Goal: Transaction & Acquisition: Purchase product/service

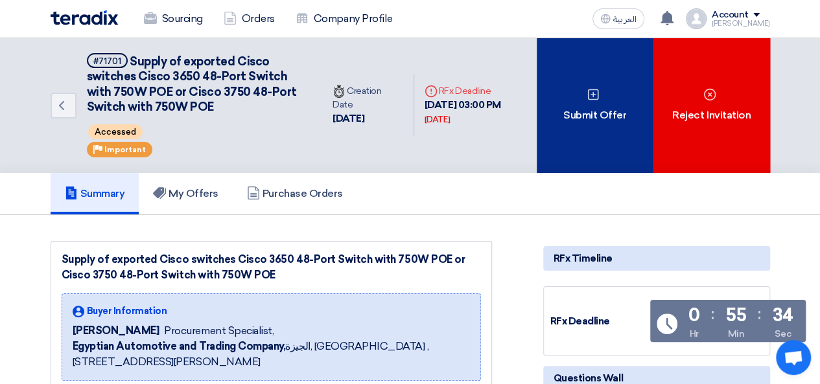
click at [581, 116] on div "Submit Offer" at bounding box center [594, 105] width 117 height 135
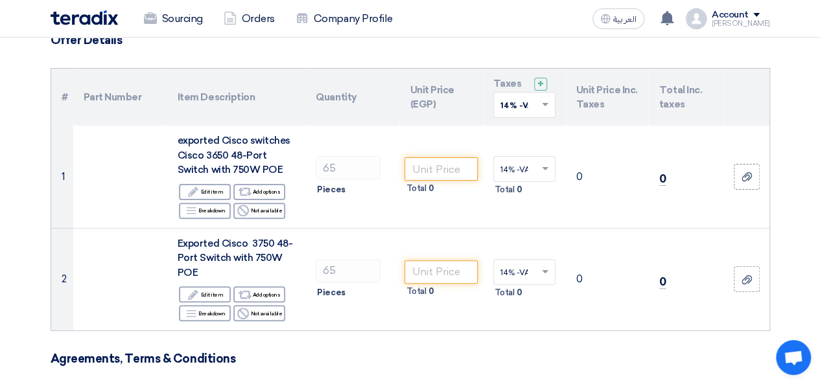
scroll to position [108, 0]
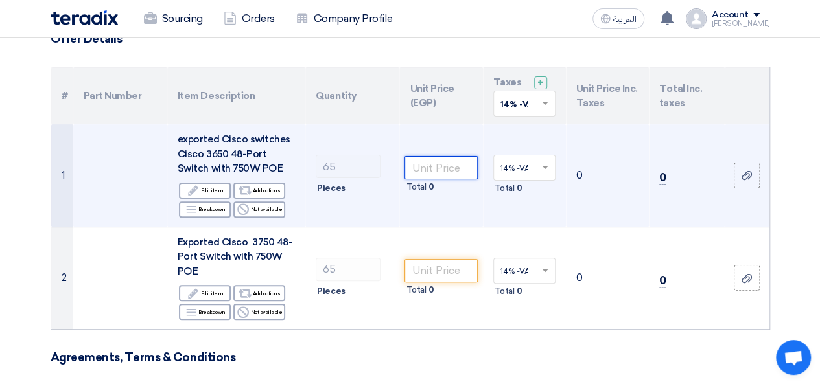
click at [444, 165] on input "number" at bounding box center [440, 167] width 73 height 23
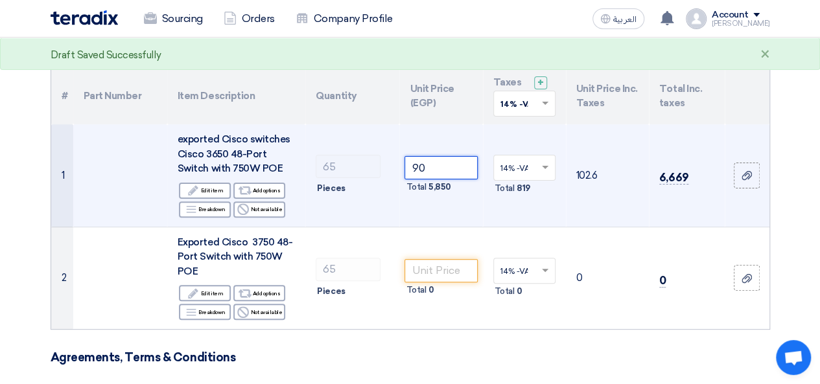
type input "9"
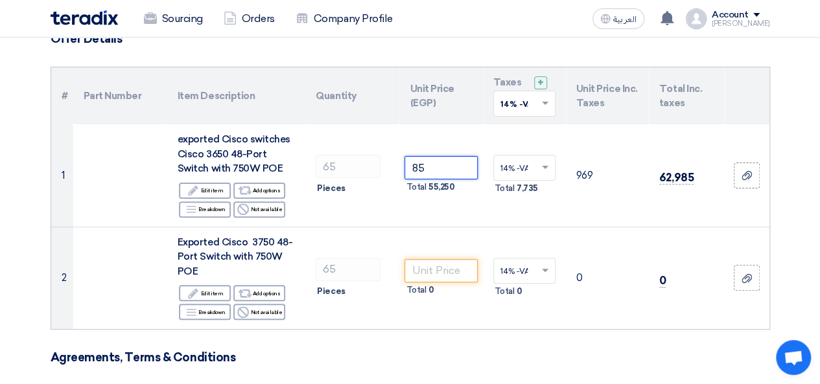
type input "8"
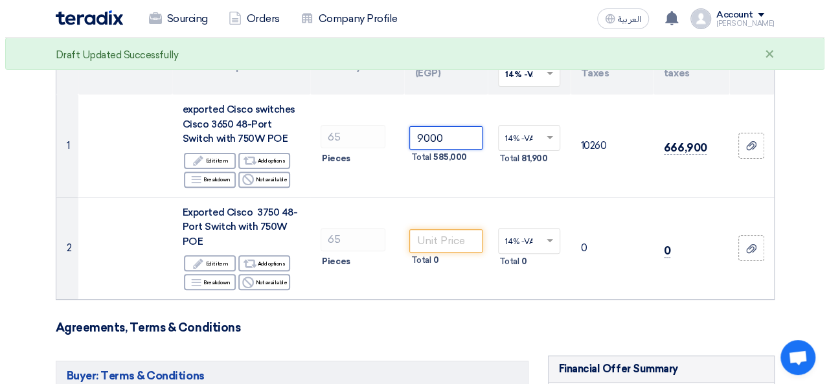
scroll to position [151, 0]
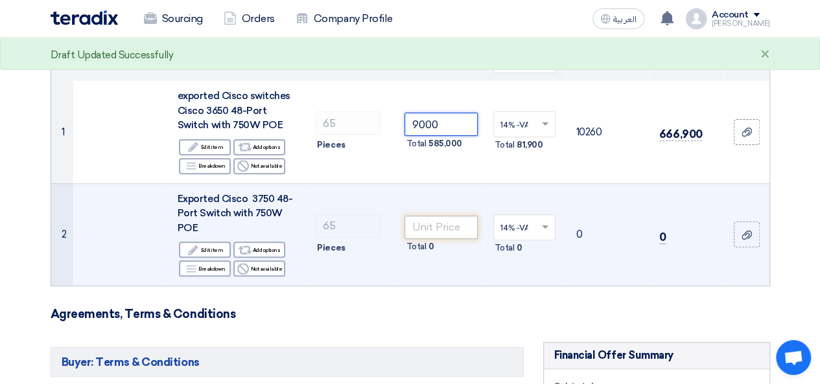
type input "9000"
click at [437, 230] on input "number" at bounding box center [440, 227] width 73 height 23
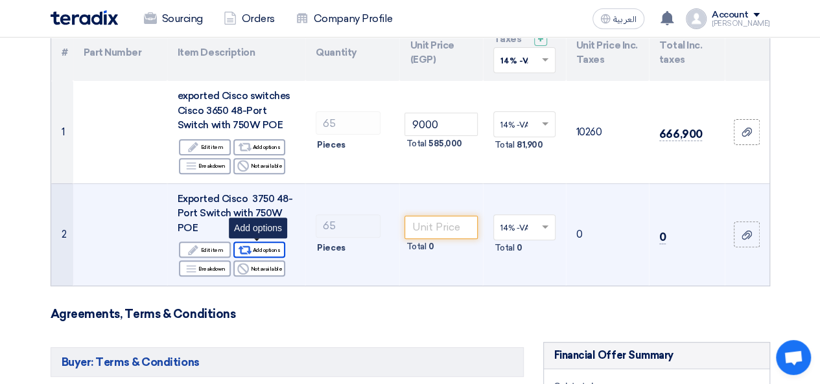
click at [268, 249] on div "Alternative Add options" at bounding box center [259, 250] width 52 height 16
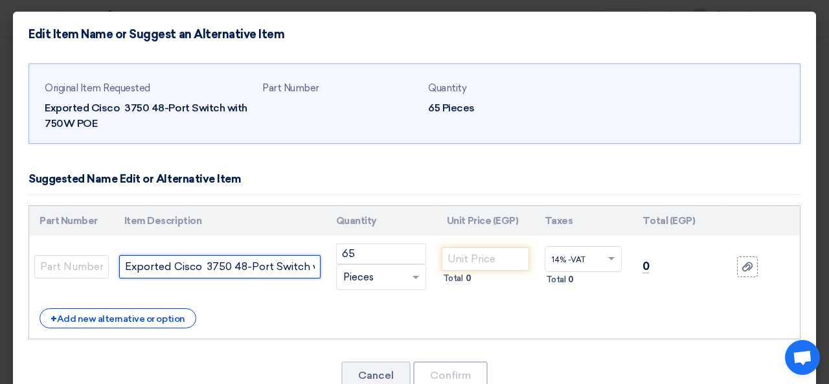
click at [220, 263] on input "Exported Cisco 3750 48-Port Switch with 750W POE" at bounding box center [219, 266] width 201 height 23
click at [220, 265] on input "Exported Cisco 3750 48-Port Switch with 750W POE" at bounding box center [219, 266] width 201 height 23
click at [273, 272] on input "Exported Cisco 3850 48-Port Switch with 750W [PERSON_NAME]" at bounding box center [219, 266] width 201 height 23
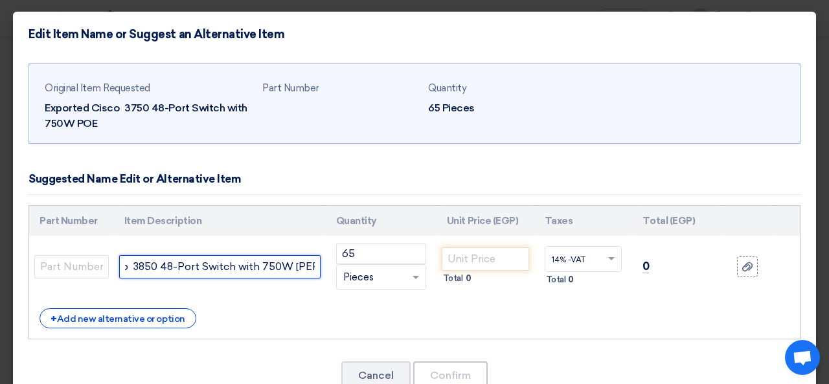
type input "Exported Cisco 3850 48-Port Switch with 750W [PERSON_NAME]"
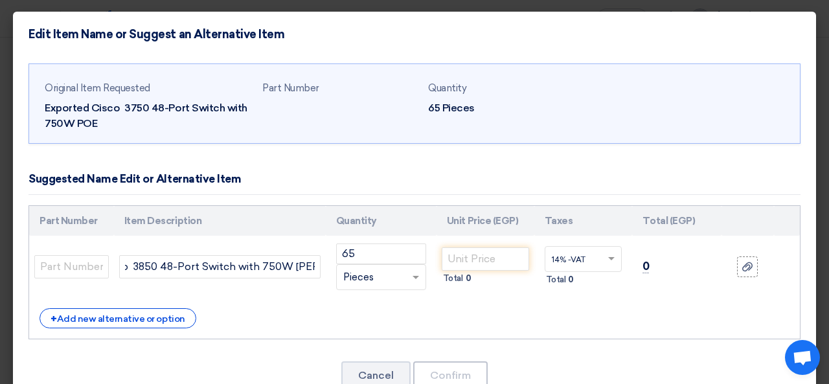
scroll to position [0, 0]
click at [685, 309] on div "+ Add new alternative or option" at bounding box center [415, 318] width 750 height 20
click at [80, 264] on input "text" at bounding box center [71, 266] width 75 height 23
type input "3850"
click at [323, 306] on div "Part Number Item Description Quantity Unit Price (EGP) Taxes Total (EGP) 3850 65" at bounding box center [415, 272] width 772 height 135
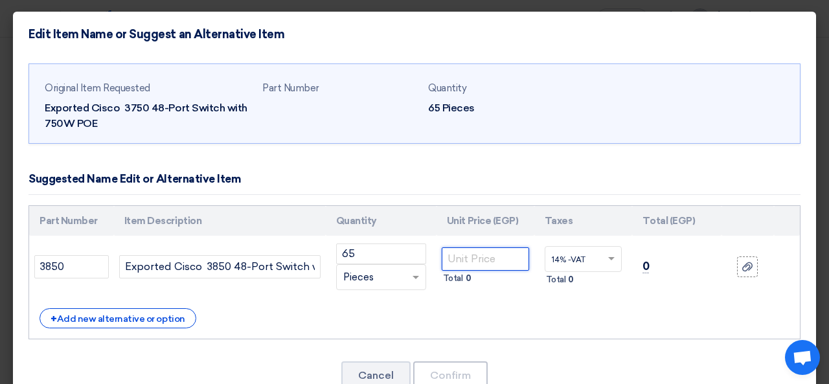
click at [465, 259] on input "number" at bounding box center [485, 258] width 87 height 23
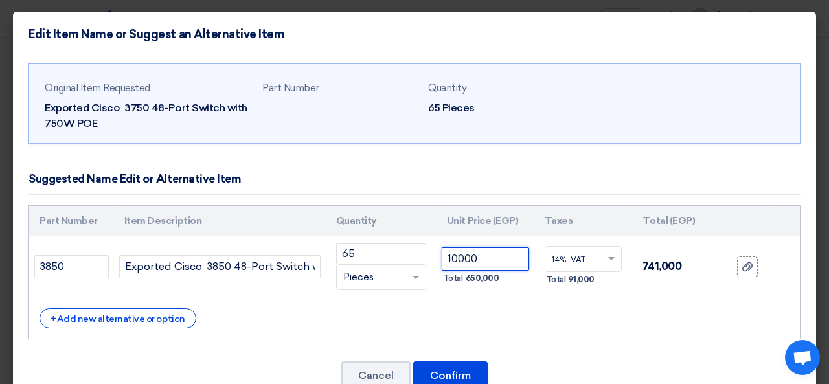
type input "10000"
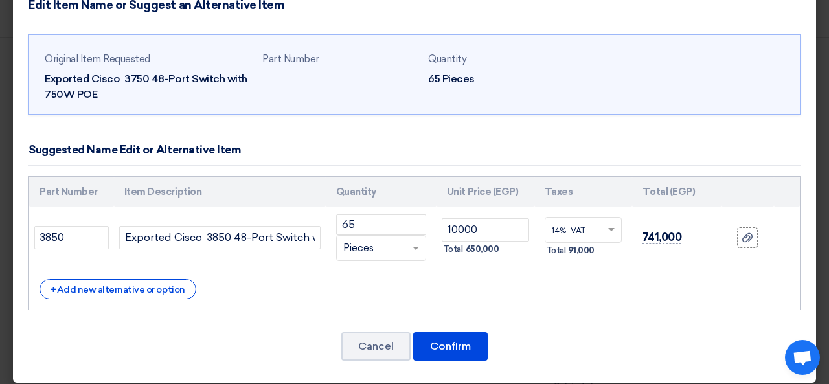
scroll to position [37, 0]
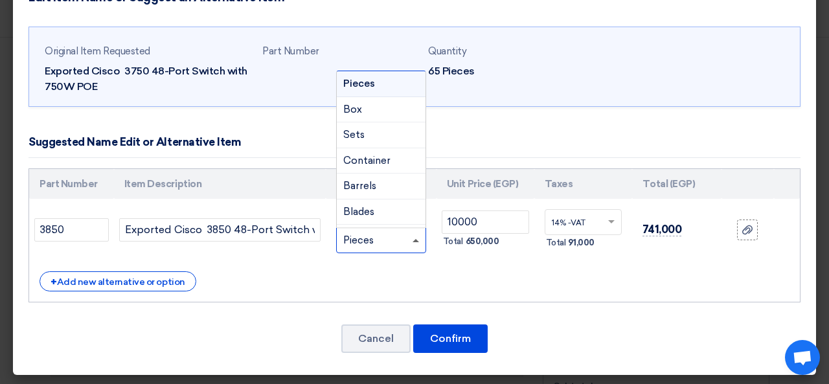
click at [413, 239] on span at bounding box center [416, 240] width 6 height 3
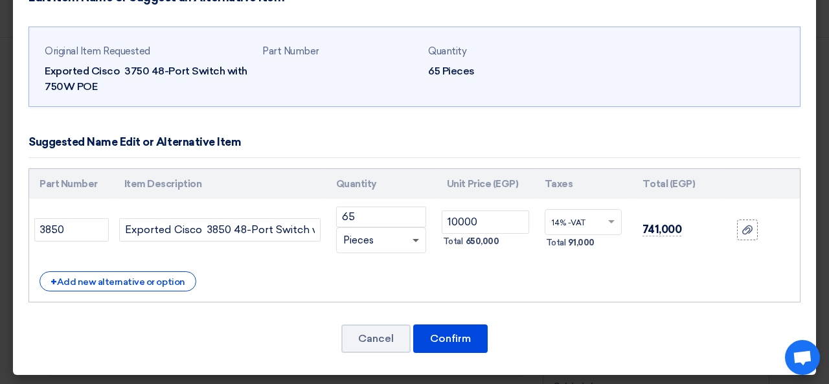
click at [413, 239] on span at bounding box center [416, 241] width 6 height 5
click at [377, 343] on button "Cancel" at bounding box center [375, 339] width 69 height 29
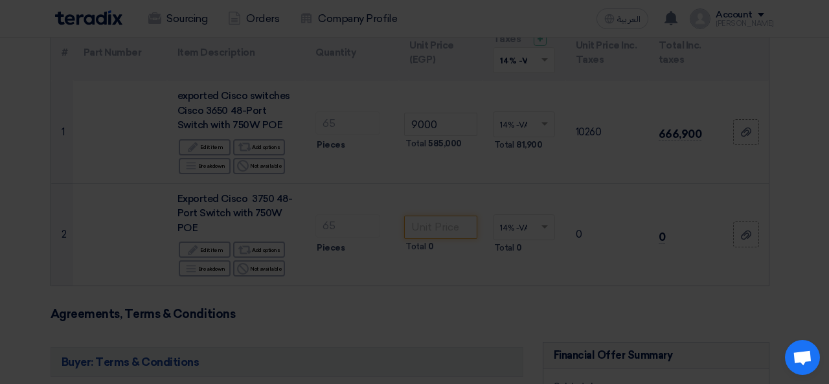
scroll to position [0, 0]
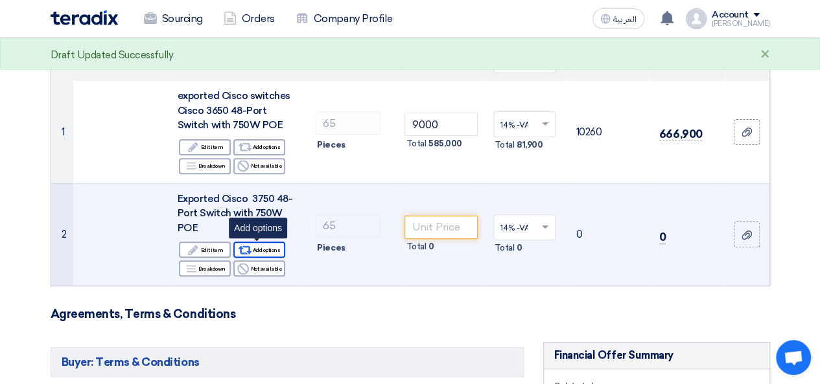
click at [264, 244] on div "Alternative Add options" at bounding box center [259, 250] width 52 height 16
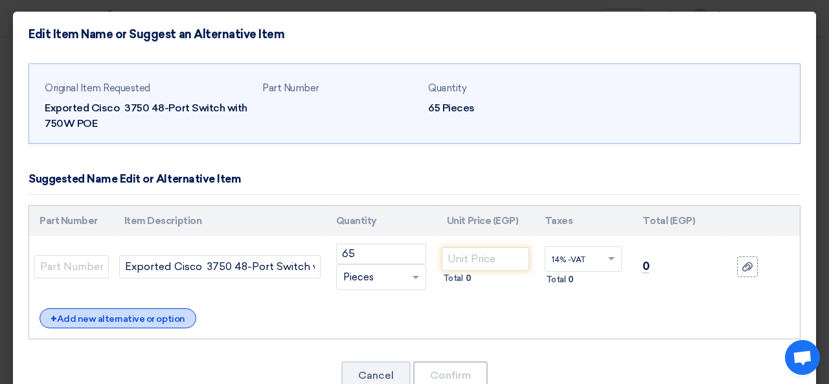
click at [143, 310] on div "+ Add new alternative or option" at bounding box center [118, 318] width 157 height 20
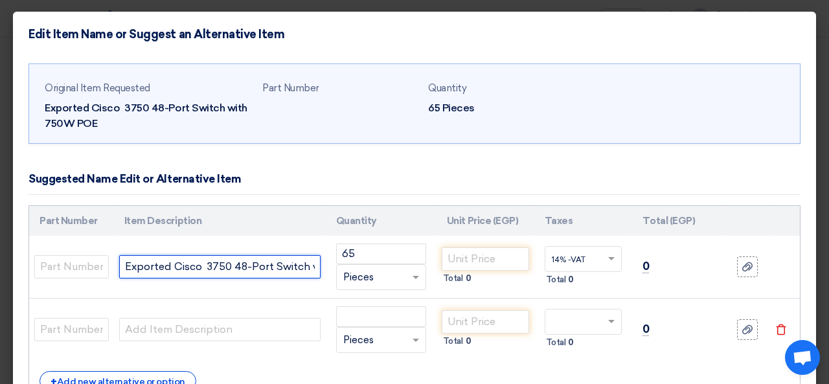
click at [267, 271] on input "Exported Cisco 3750 48-Port Switch with 750W POE" at bounding box center [219, 266] width 201 height 23
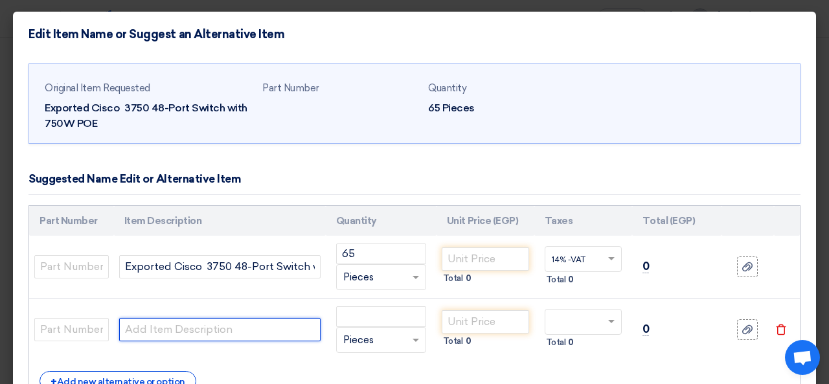
click at [228, 323] on input "text" at bounding box center [219, 329] width 201 height 23
paste input "Exported Cisco 3750 48-Port Switch with 750W POE"
click at [143, 329] on input "Exported Cisco 3750 48-Port Switch with 750W POE" at bounding box center [219, 329] width 201 height 23
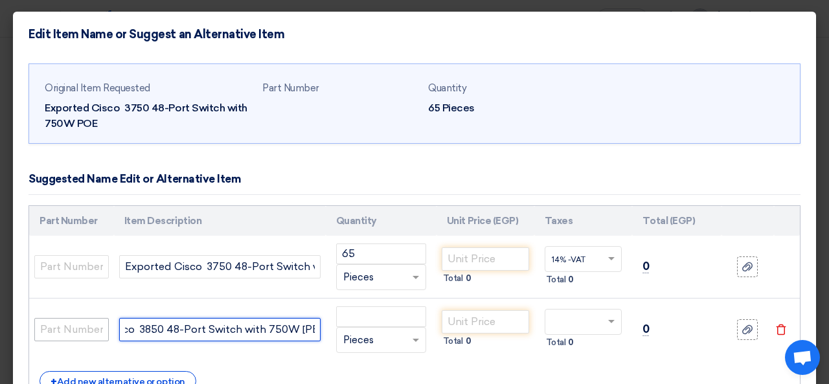
type input "Exported Cisco 3850 48-Port Switch with 750W [PERSON_NAME]"
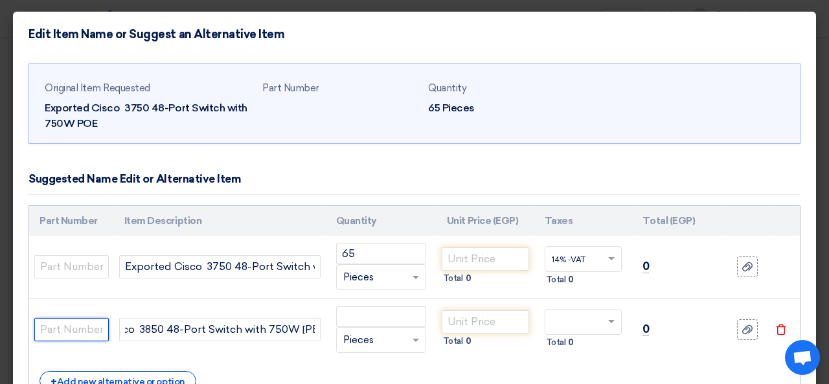
scroll to position [0, 0]
click at [77, 333] on input "text" at bounding box center [71, 329] width 75 height 23
type input "3850"
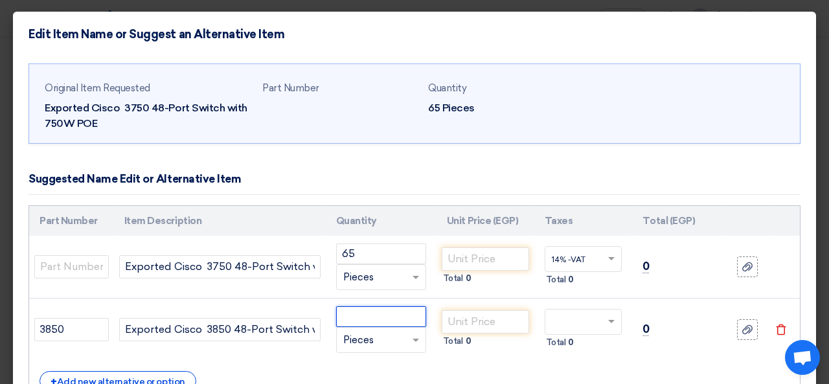
click at [374, 312] on input "number" at bounding box center [381, 316] width 90 height 21
type input "65"
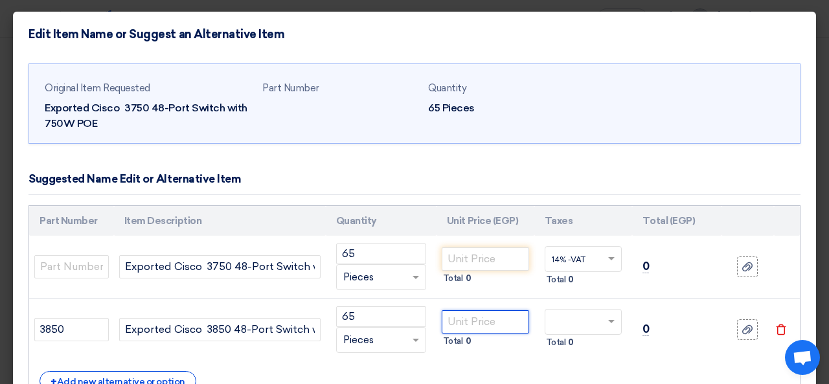
click at [462, 330] on input "number" at bounding box center [485, 321] width 87 height 23
type input "10000"
click at [606, 349] on div "Total 0" at bounding box center [583, 343] width 77 height 16
click at [607, 325] on span at bounding box center [613, 322] width 16 height 12
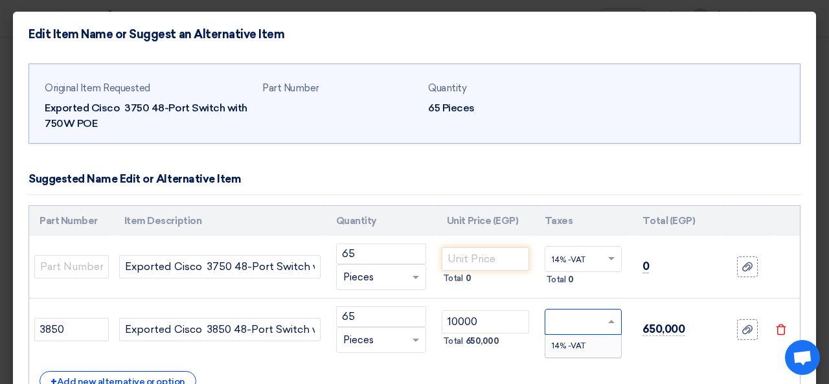
click at [573, 344] on span "14% -VAT" at bounding box center [569, 345] width 34 height 9
click at [657, 356] on td "741,000" at bounding box center [676, 330] width 89 height 63
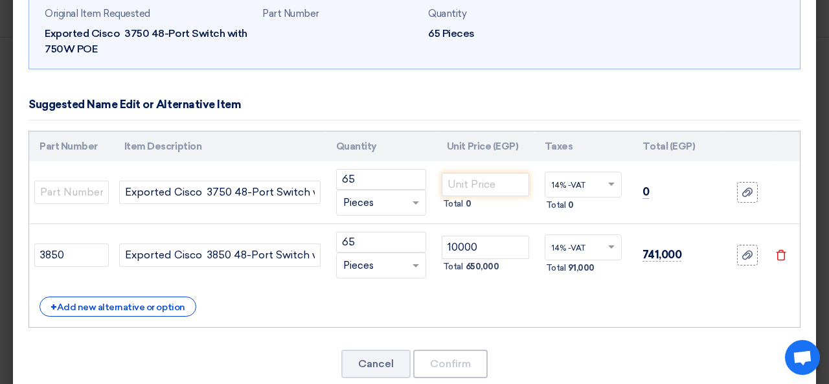
scroll to position [87, 0]
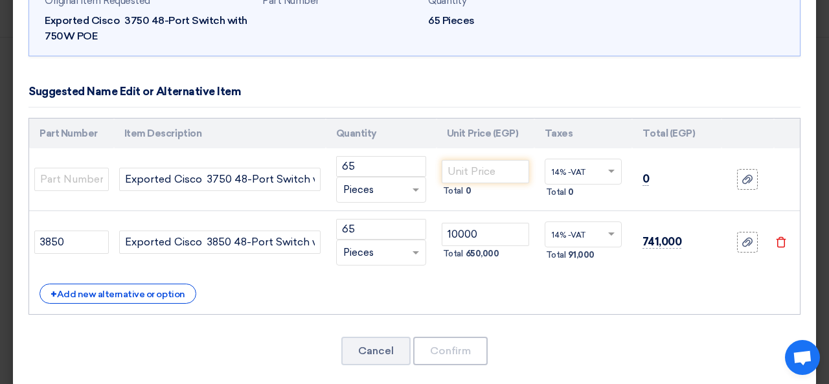
click at [447, 306] on div "Part Number Item Description Quantity Unit Price (EGP) Taxes Total (EGP) 65" at bounding box center [415, 217] width 772 height 198
click at [493, 170] on input "number" at bounding box center [485, 171] width 87 height 23
type input "0"
click at [639, 322] on div "Original Item Requested Exported Cisco 3750 48-Port Switch with 750W [PERSON_NA…" at bounding box center [414, 179] width 803 height 419
click at [553, 286] on div "+ Add new alternative or option" at bounding box center [415, 294] width 750 height 20
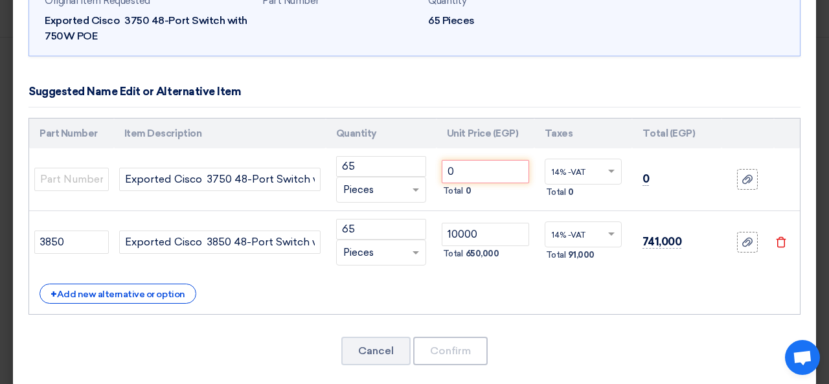
click at [543, 269] on td "14% -VAT × Total 91,000" at bounding box center [584, 242] width 98 height 63
click at [487, 178] on input "0" at bounding box center [485, 171] width 87 height 23
click at [601, 318] on div "Original Item Requested Exported Cisco 3750 48-Port Switch with 750W [PERSON_NA…" at bounding box center [414, 179] width 803 height 419
click at [394, 168] on input "65" at bounding box center [381, 166] width 90 height 21
type input "6"
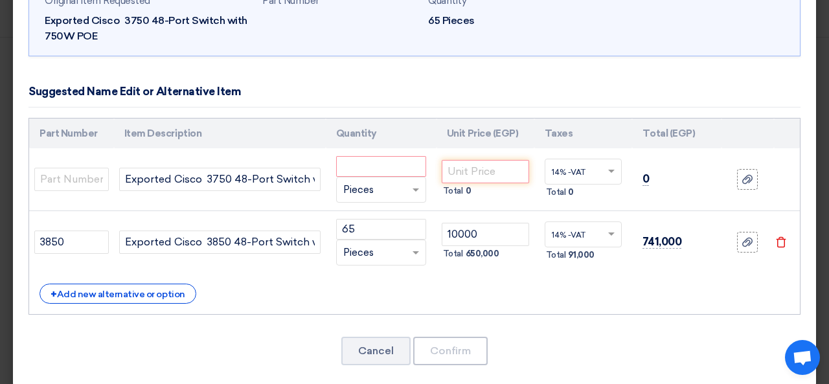
click at [514, 293] on div "+ Add new alternative or option" at bounding box center [415, 294] width 750 height 20
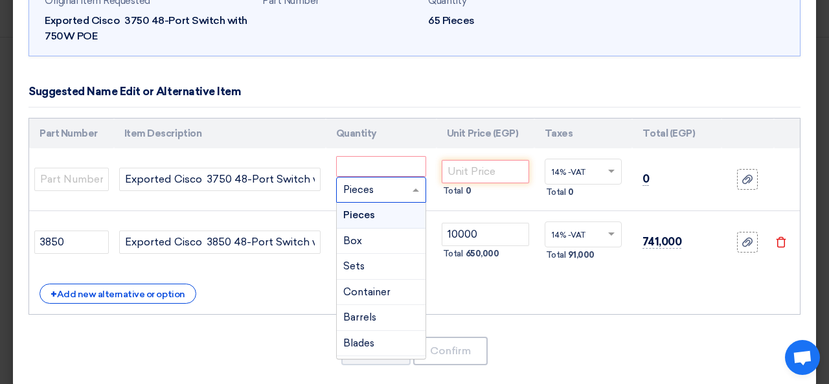
click at [409, 185] on span at bounding box center [417, 190] width 16 height 15
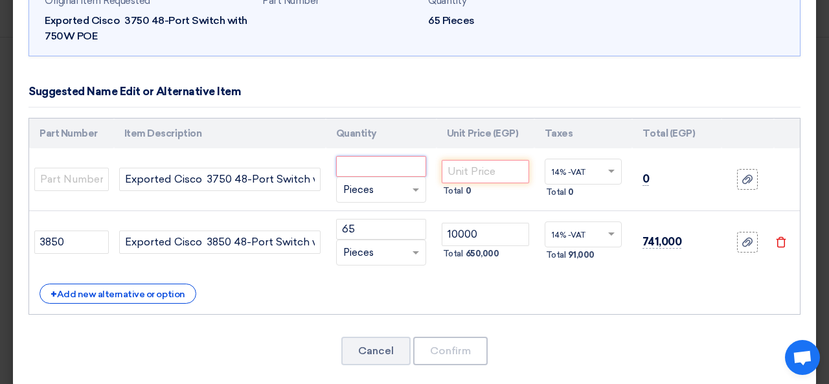
click at [391, 161] on input "number" at bounding box center [381, 166] width 90 height 21
type input "0"
click at [539, 310] on div "Part Number Item Description Quantity Unit Price (EGP) Taxes Total (EGP) 0" at bounding box center [415, 217] width 772 height 198
click at [359, 170] on input "0" at bounding box center [381, 166] width 90 height 21
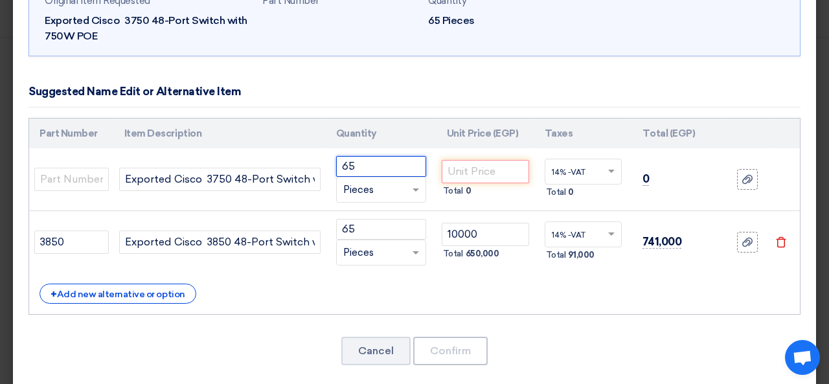
type input "65"
click at [737, 332] on div "Original Item Requested Exported Cisco 3750 48-Port Switch with 750W [PERSON_NA…" at bounding box center [414, 179] width 803 height 419
click at [614, 323] on div "Original Item Requested Exported Cisco 3750 48-Port Switch with 750W [PERSON_NA…" at bounding box center [414, 179] width 803 height 419
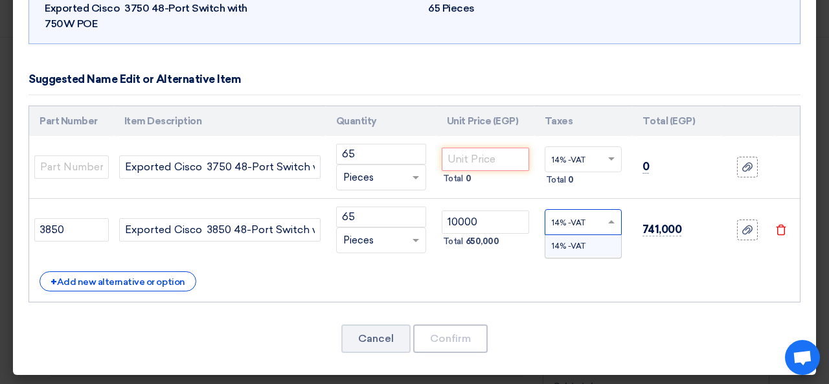
click at [579, 229] on input "text" at bounding box center [575, 223] width 47 height 21
click at [658, 306] on div "Original Item Requested Exported Cisco 3750 48-Port Switch with 750W [PERSON_NA…" at bounding box center [414, 166] width 803 height 419
click at [742, 229] on use at bounding box center [747, 229] width 10 height 9
click at [0, 0] on input "file" at bounding box center [0, 0] width 0 height 0
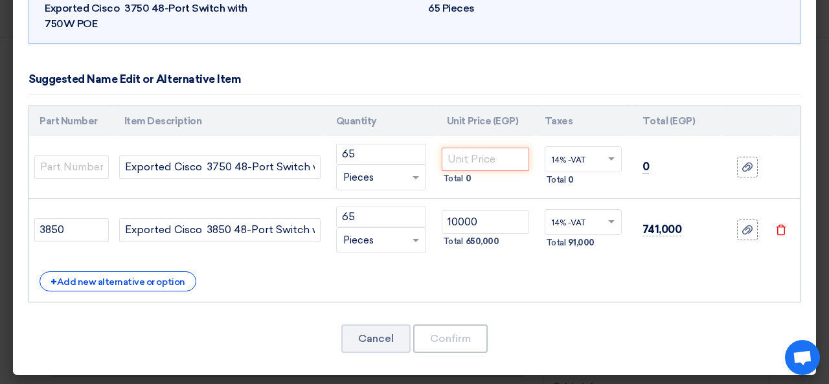
click at [696, 266] on div "Part Number Item Description Quantity Unit Price (EGP) Taxes Total (EGP) 65" at bounding box center [415, 205] width 772 height 198
click at [374, 348] on button "Cancel" at bounding box center [375, 339] width 69 height 29
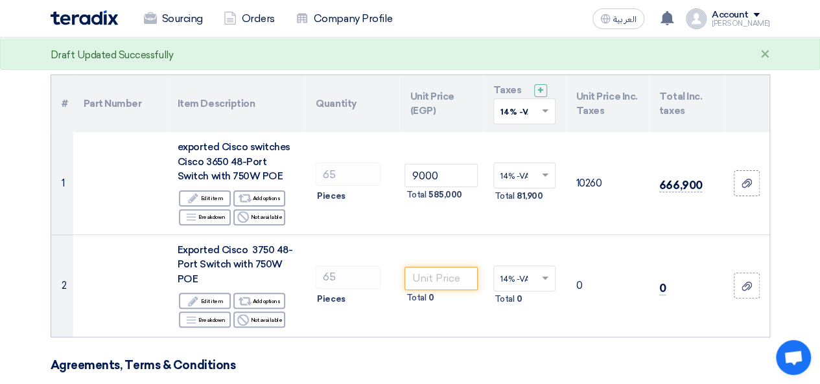
scroll to position [0, 0]
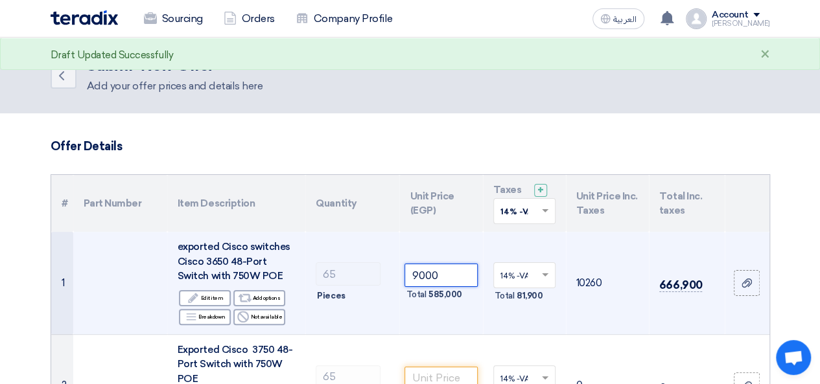
click at [447, 274] on input "9000" at bounding box center [440, 275] width 73 height 23
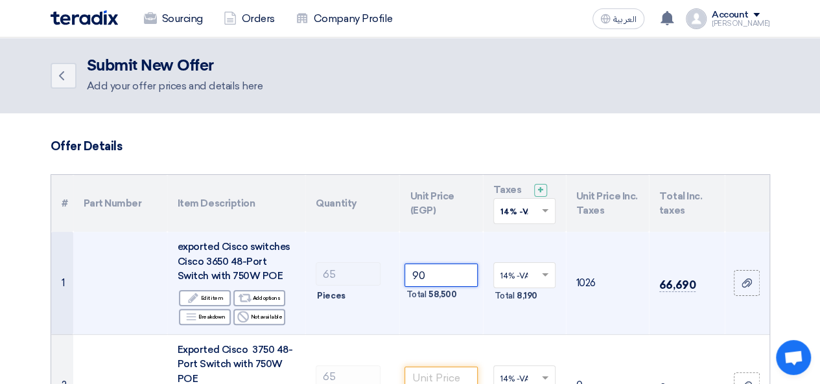
type input "9"
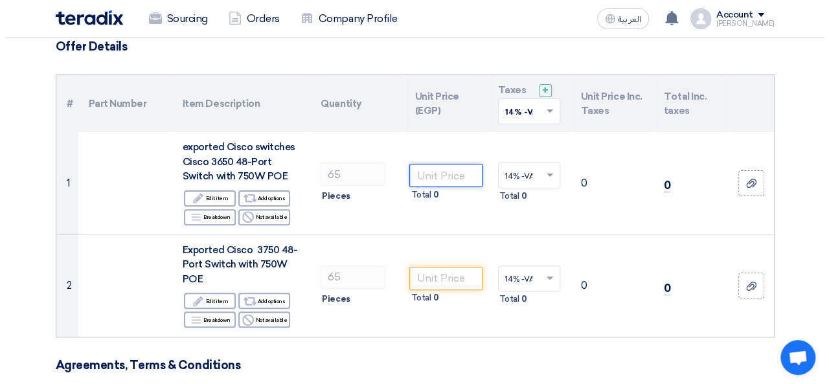
scroll to position [110, 0]
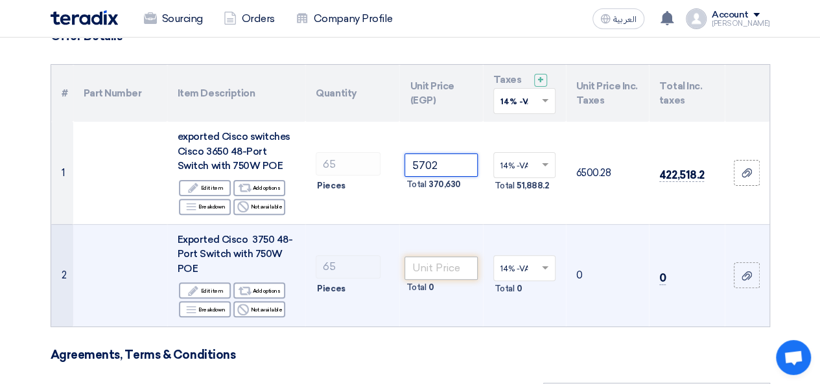
type input "5702"
click at [468, 274] on input "number" at bounding box center [440, 268] width 73 height 23
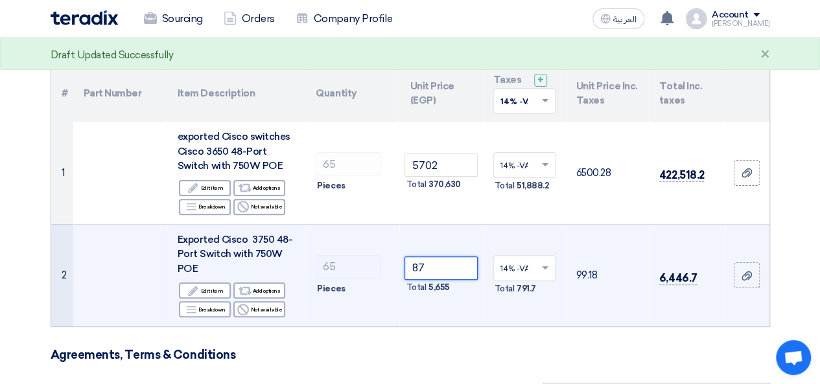
type input "8"
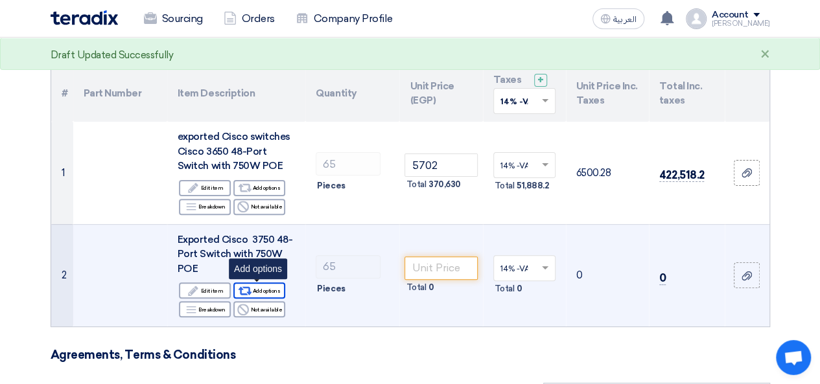
click at [266, 287] on div "Alternative Add options" at bounding box center [259, 290] width 52 height 16
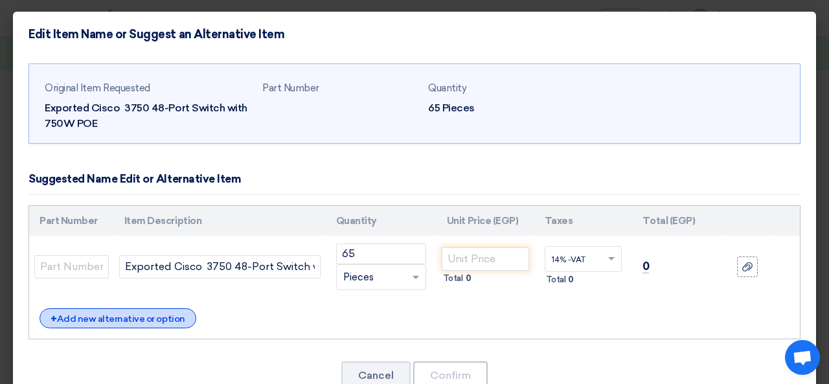
click at [161, 314] on div "+ Add new alternative or option" at bounding box center [118, 318] width 157 height 20
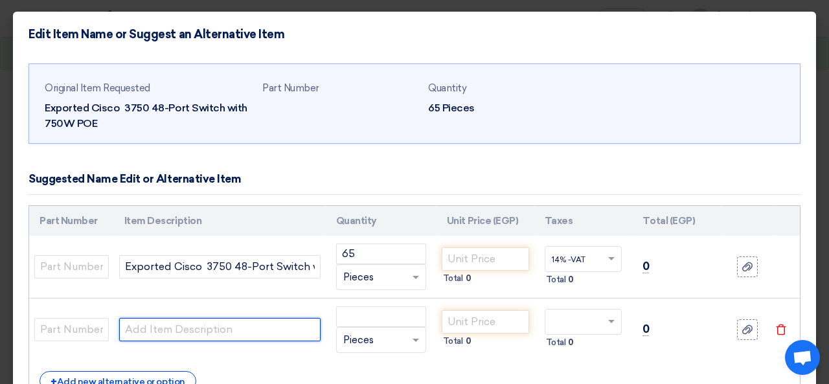
click at [235, 335] on input "text" at bounding box center [219, 329] width 201 height 23
click at [195, 327] on input "text" at bounding box center [219, 329] width 201 height 23
paste input "Cisco Catalyst 3850 48-Port [PERSON_NAME] Switch , Power supply 1100 Watt, Upli…"
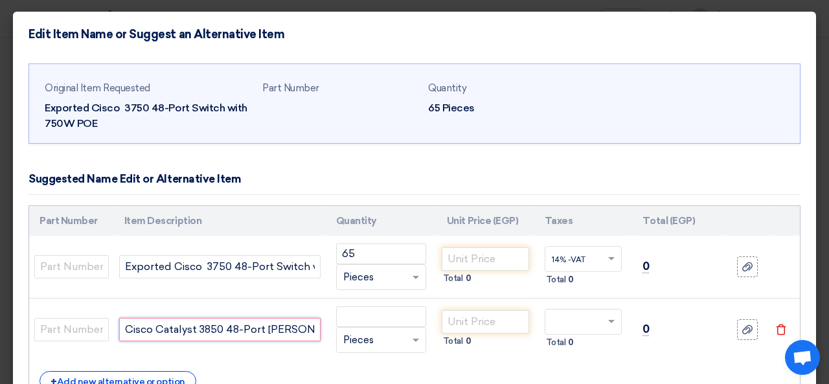
scroll to position [0, 271]
type input "Cisco Catalyst 3850 48-Port [PERSON_NAME] Switch , Power supply 1100 Watt, Upli…"
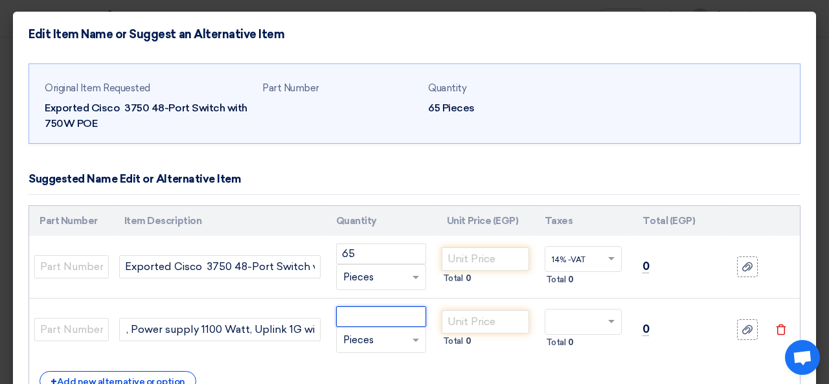
scroll to position [0, 0]
click at [392, 321] on input "number" at bounding box center [381, 316] width 90 height 21
type input "65"
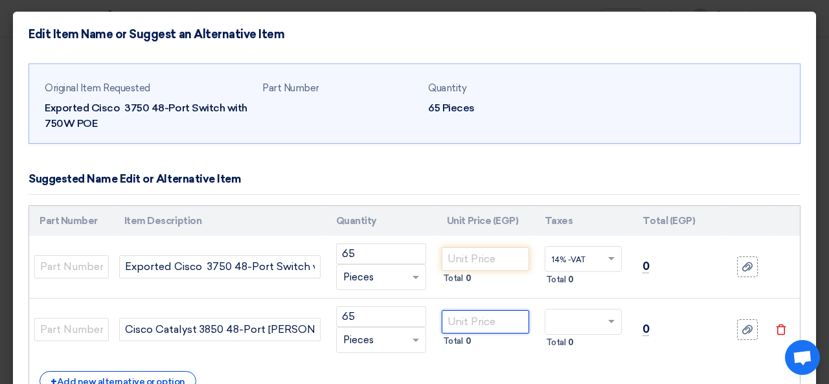
click at [486, 328] on input "number" at bounding box center [485, 321] width 87 height 23
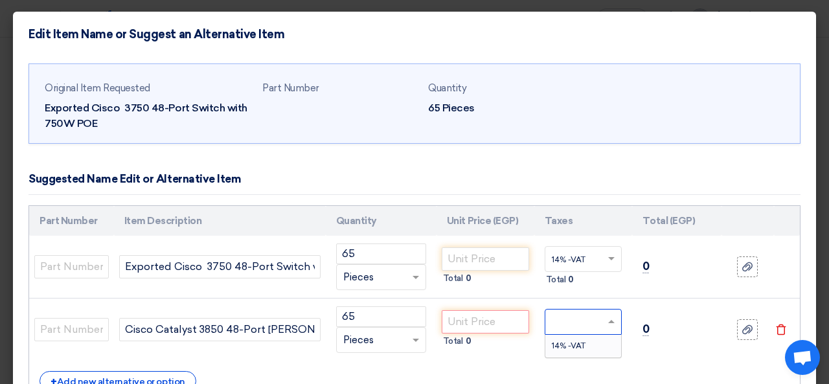
click at [612, 328] on div at bounding box center [584, 322] width 76 height 21
click at [587, 338] on div "14% -VAT" at bounding box center [584, 346] width 76 height 22
click at [500, 316] on input "number" at bounding box center [485, 321] width 87 height 23
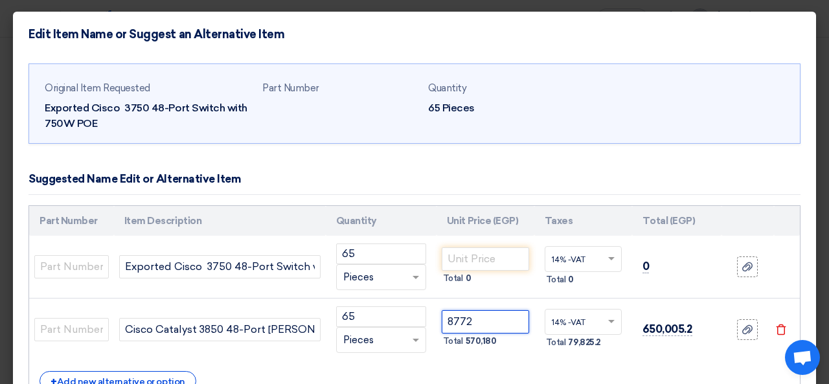
type input "8772"
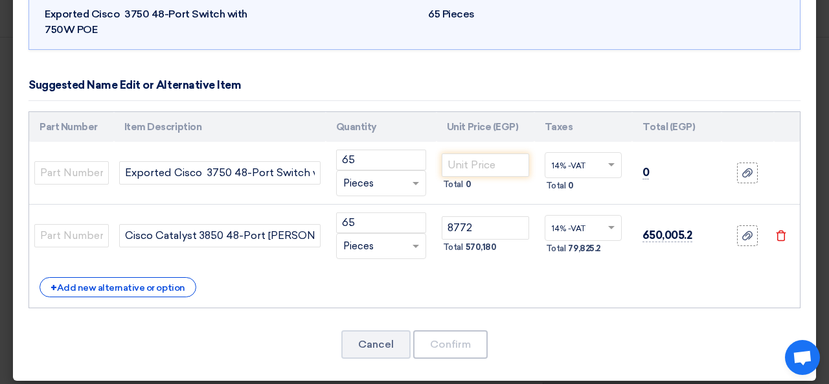
scroll to position [95, 0]
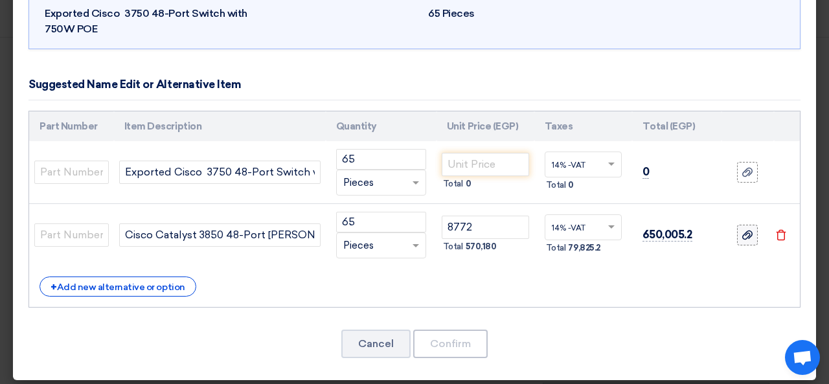
click at [742, 235] on icon at bounding box center [747, 235] width 10 height 10
click at [0, 0] on input "file" at bounding box center [0, 0] width 0 height 0
click at [776, 233] on icon "Delete" at bounding box center [782, 235] width 12 height 12
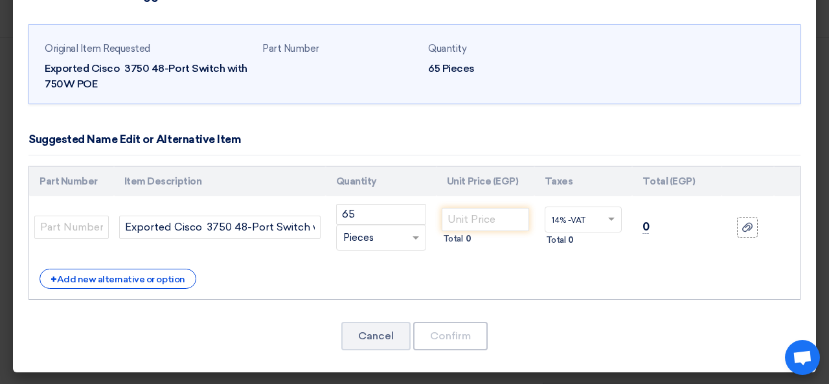
scroll to position [37, 0]
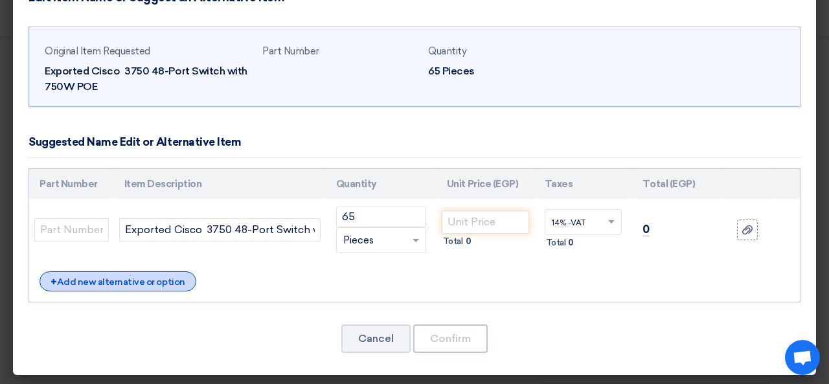
click at [159, 281] on div "+ Add new alternative or option" at bounding box center [118, 281] width 157 height 20
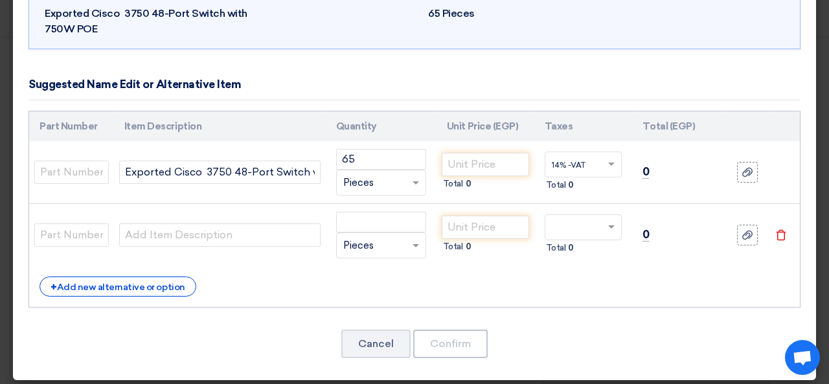
click at [774, 174] on td at bounding box center [787, 172] width 26 height 63
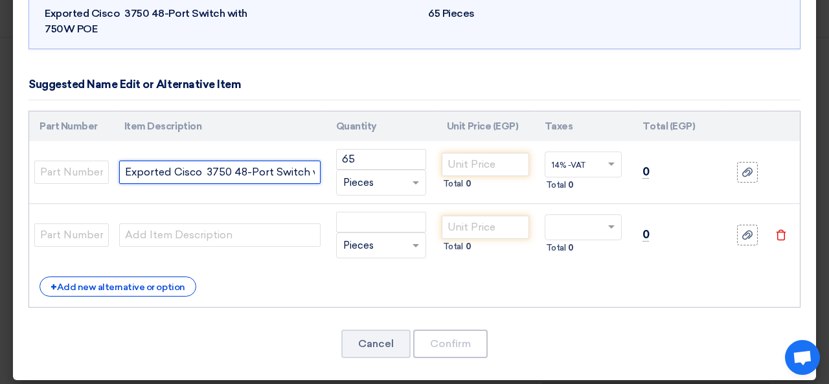
click at [191, 168] on input "Exported Cisco 3750 48-Port Switch with 750W POE" at bounding box center [219, 172] width 201 height 23
click at [311, 171] on input "Exported Cisco 3750 48-Port Switch with 750W POE" at bounding box center [219, 172] width 201 height 23
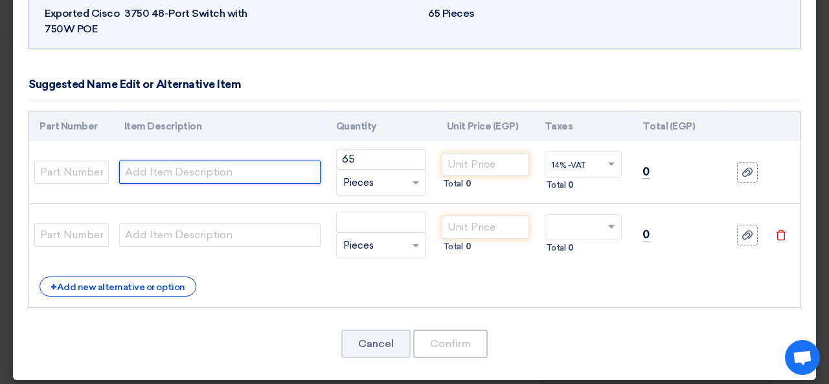
scroll to position [0, 0]
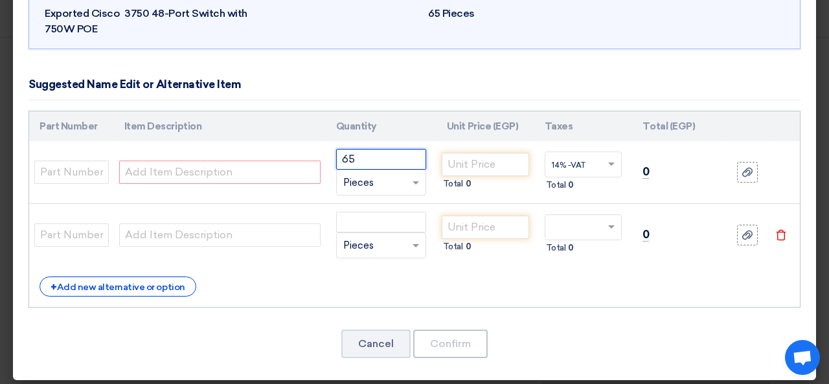
click at [374, 161] on input "65" at bounding box center [381, 159] width 90 height 21
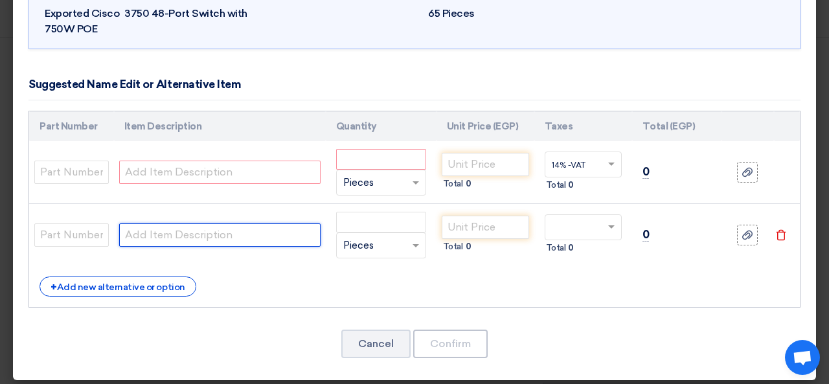
click at [255, 224] on input "text" at bounding box center [219, 235] width 201 height 23
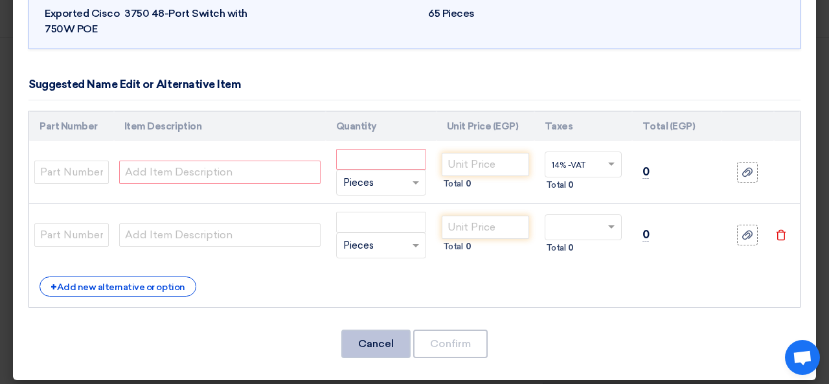
click at [384, 345] on button "Cancel" at bounding box center [375, 344] width 69 height 29
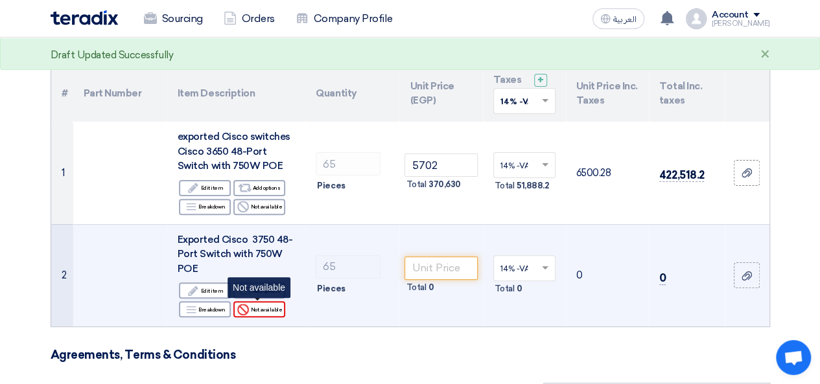
click at [270, 312] on div "Reject Not available" at bounding box center [259, 309] width 52 height 16
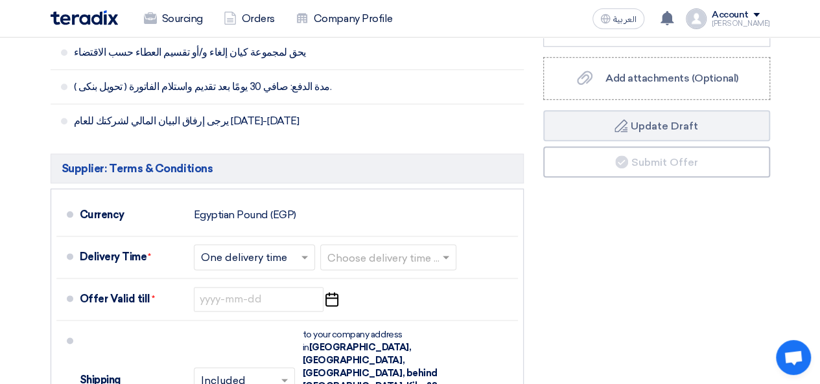
scroll to position [708, 0]
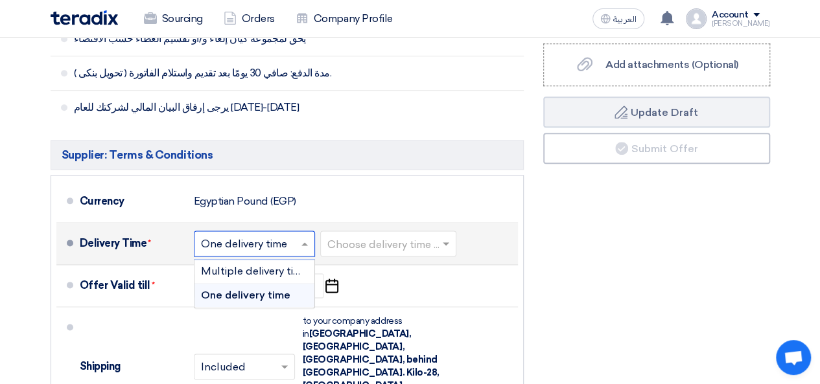
click at [303, 240] on span at bounding box center [306, 243] width 16 height 13
click at [279, 265] on span "Multiple delivery times" at bounding box center [257, 271] width 112 height 12
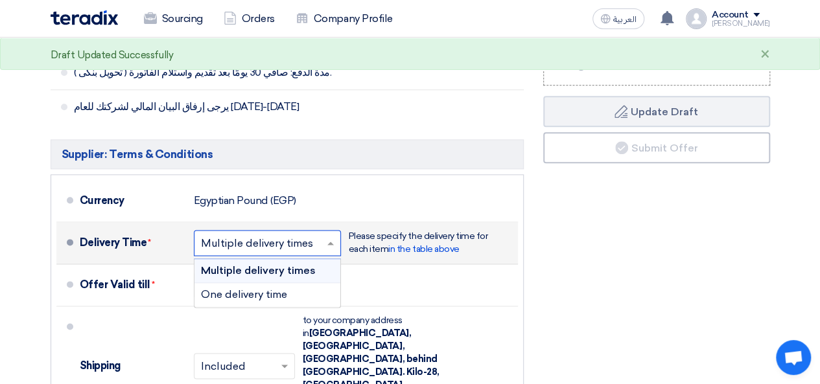
click at [328, 239] on span at bounding box center [332, 242] width 16 height 13
click at [270, 288] on span "One delivery time" at bounding box center [244, 294] width 86 height 12
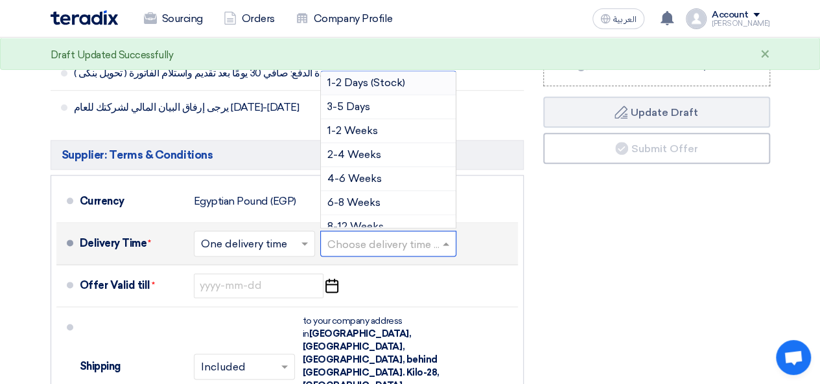
click at [425, 239] on input "text" at bounding box center [388, 244] width 123 height 19
click at [371, 148] on span "2-4 Weeks" at bounding box center [354, 154] width 54 height 12
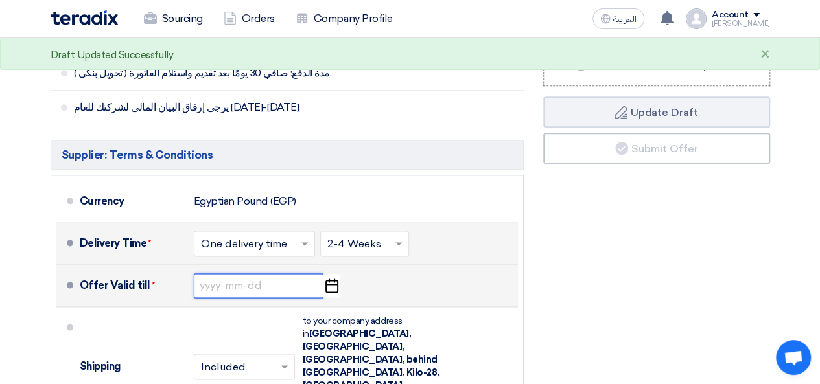
click at [269, 275] on input at bounding box center [259, 285] width 130 height 25
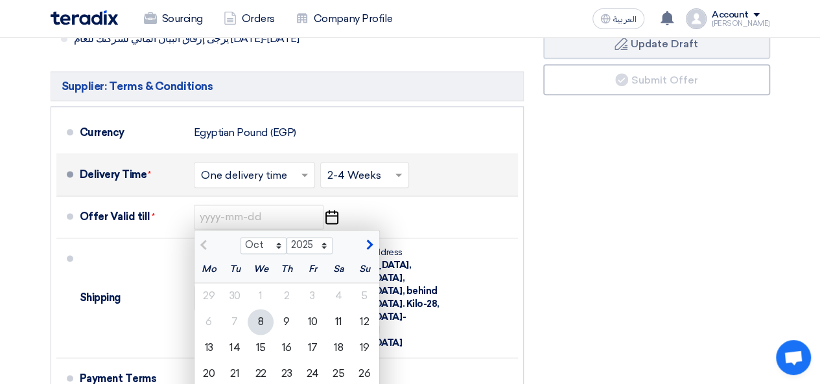
scroll to position [833, 0]
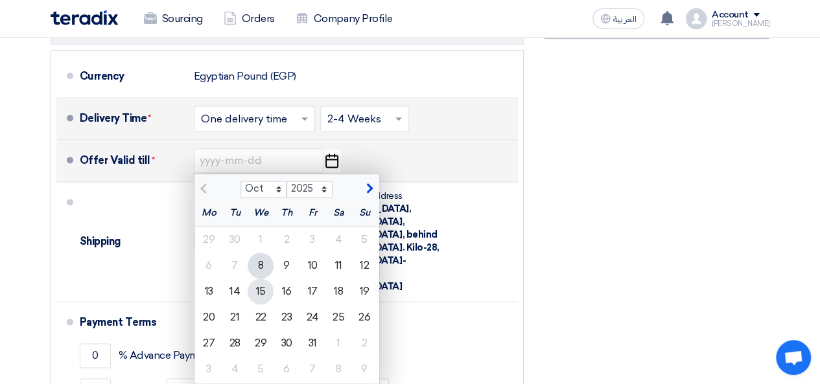
click at [265, 291] on div "15" at bounding box center [260, 292] width 26 height 26
type input "[DATE]"
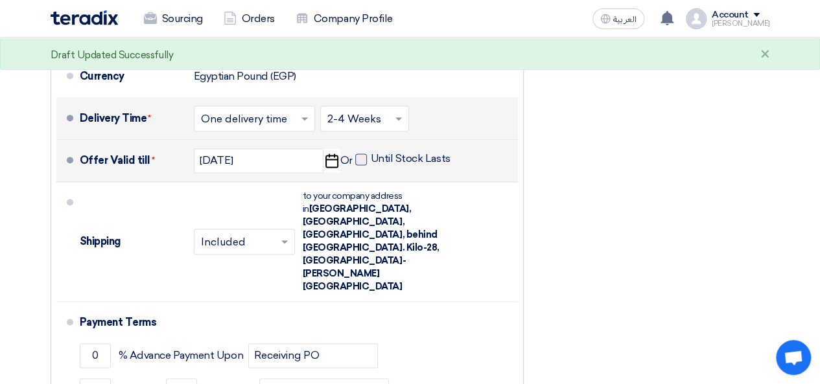
click at [362, 157] on span at bounding box center [361, 160] width 12 height 12
click at [371, 157] on input "Until Stock Lasts" at bounding box center [412, 164] width 82 height 25
checkbox input "true"
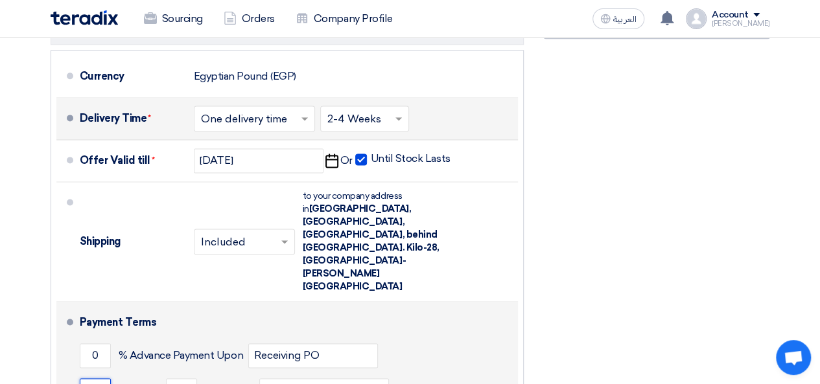
click at [100, 378] on input "0" at bounding box center [95, 390] width 31 height 25
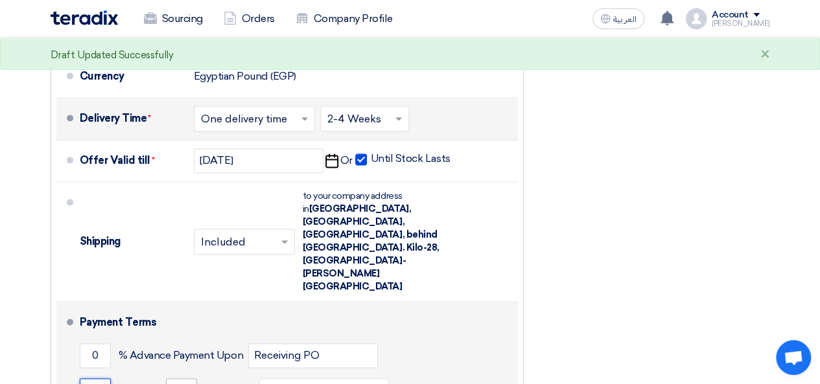
type input "100"
click at [174, 378] on input "0" at bounding box center [181, 390] width 31 height 25
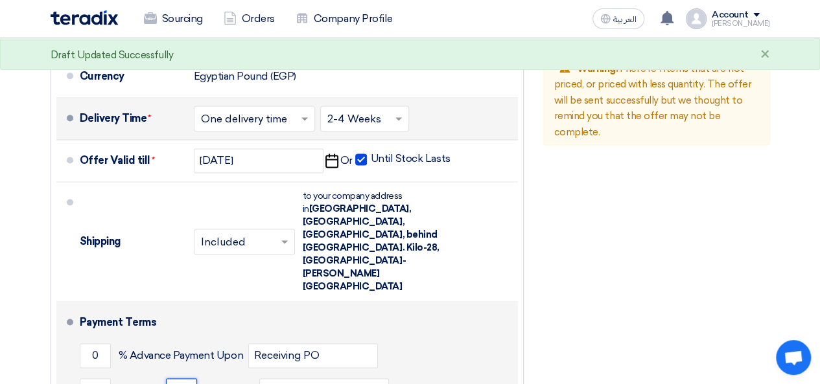
type input "30"
click at [469, 338] on div "0 % Advance Payment Upon Receiving PO" at bounding box center [296, 355] width 433 height 35
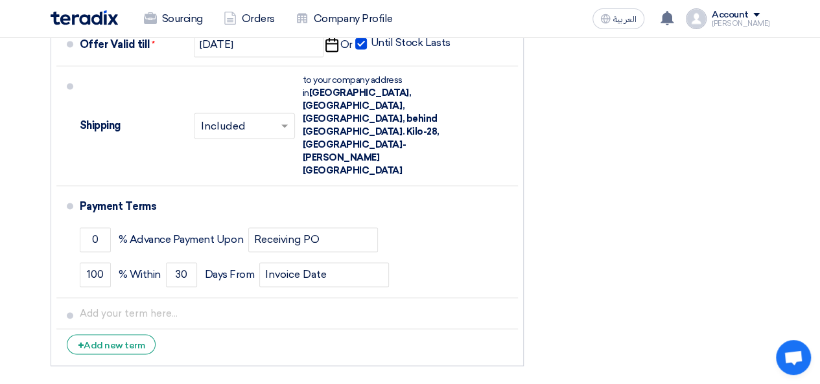
scroll to position [1005, 0]
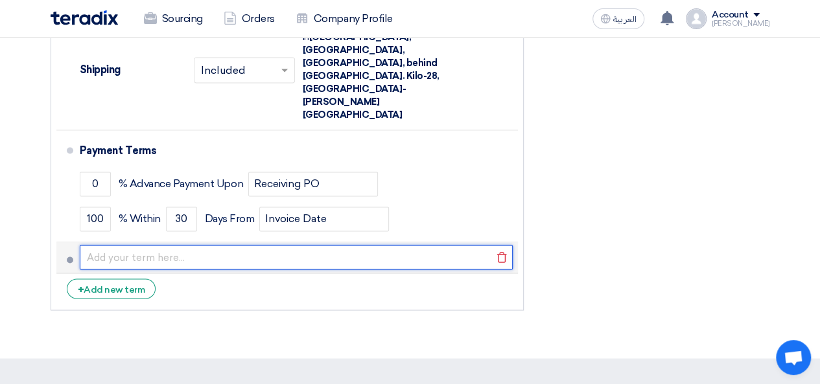
click at [219, 245] on input "text" at bounding box center [296, 257] width 433 height 25
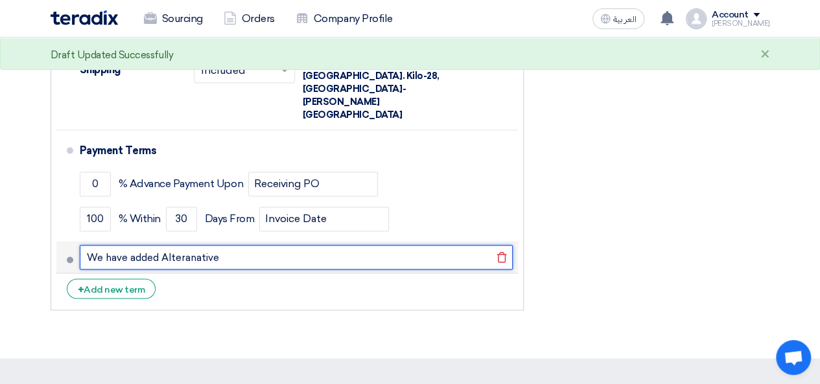
click at [189, 245] on input "We have added Alteranative" at bounding box center [296, 257] width 433 height 25
click at [271, 245] on input "We have added Alternative Model instaed" at bounding box center [296, 257] width 433 height 25
click at [268, 245] on input "We have added Alternative Model instaed" at bounding box center [296, 257] width 433 height 25
drag, startPoint x: 336, startPoint y: 202, endPoint x: 67, endPoint y: 201, distance: 268.9
click at [67, 242] on li "We have added Alternative Model instead of 3750 [GEOGRAPHIC_DATA]" at bounding box center [286, 257] width 461 height 31
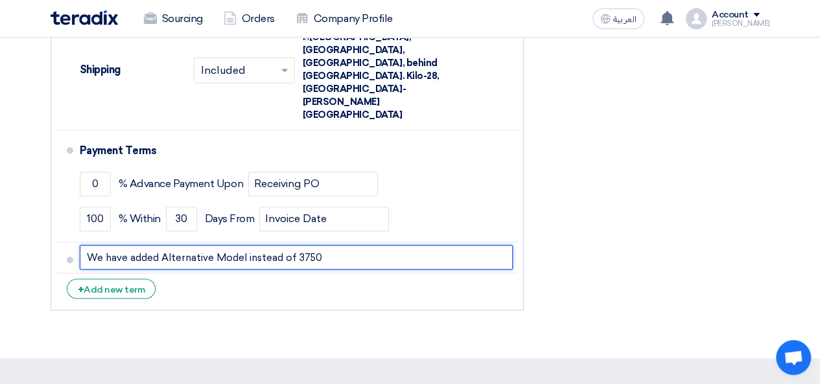
type input "We have added Alternative Model instead of 3750"
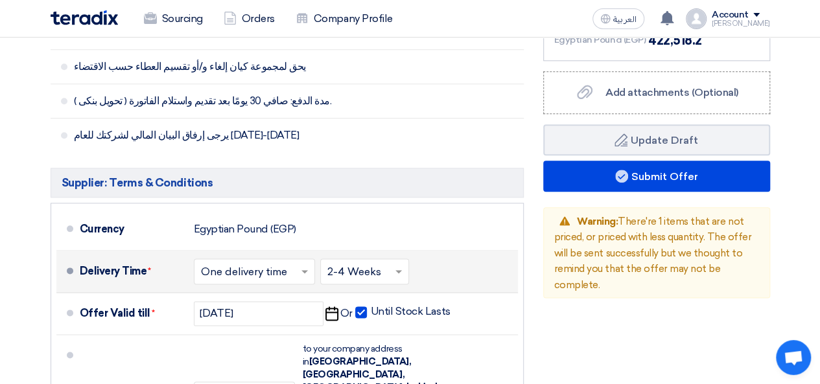
scroll to position [632, 0]
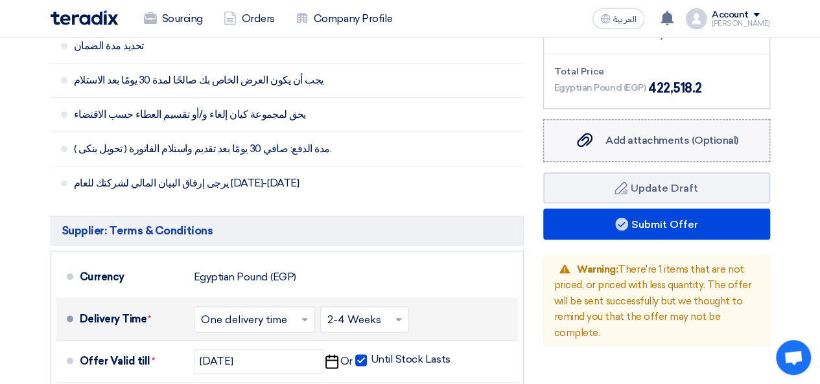
click at [669, 142] on span "Add attachments (Optional)" at bounding box center [671, 140] width 133 height 12
click at [0, 0] on input "Add attachments (Optional) Add attachments (Optional)" at bounding box center [0, 0] width 0 height 0
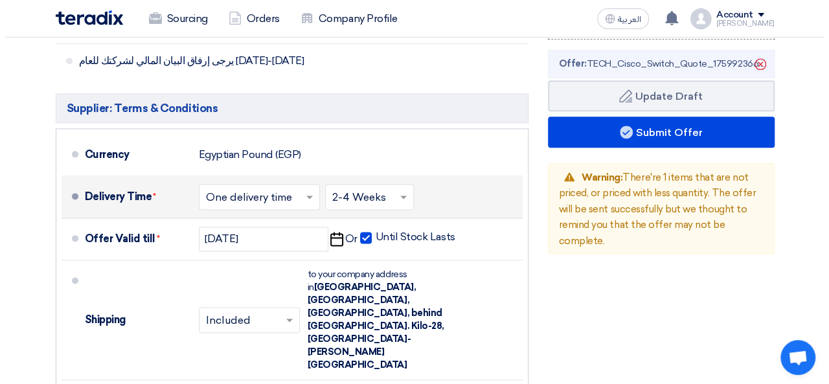
scroll to position [747, 0]
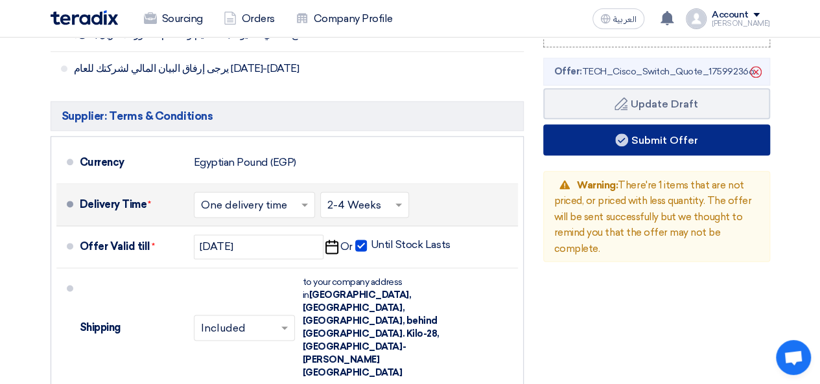
click at [682, 138] on button "Submit Offer" at bounding box center [656, 139] width 227 height 31
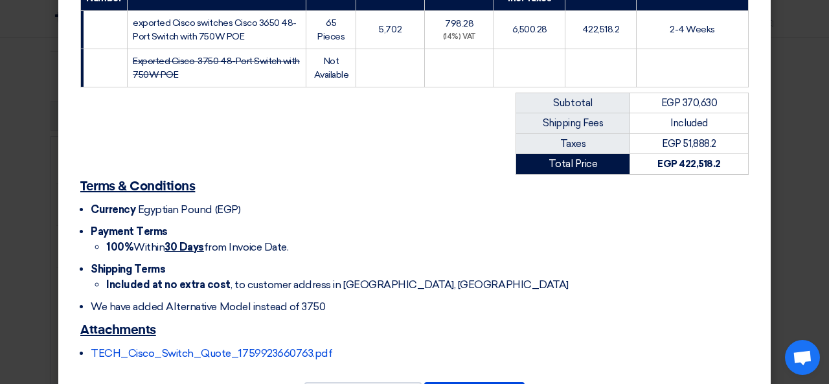
scroll to position [284, 0]
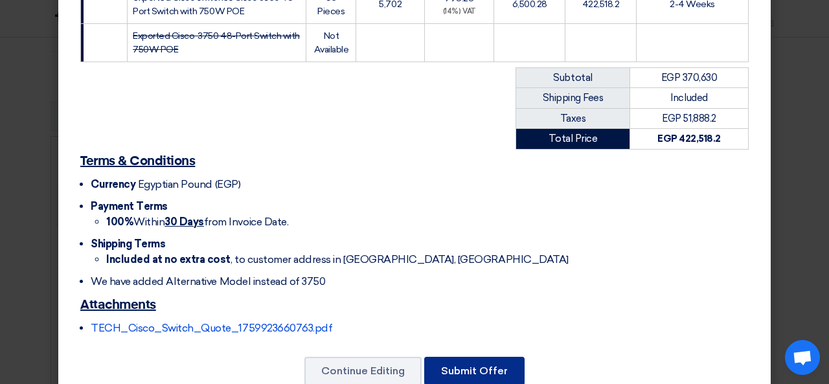
click at [493, 357] on button "Submit Offer" at bounding box center [474, 371] width 100 height 29
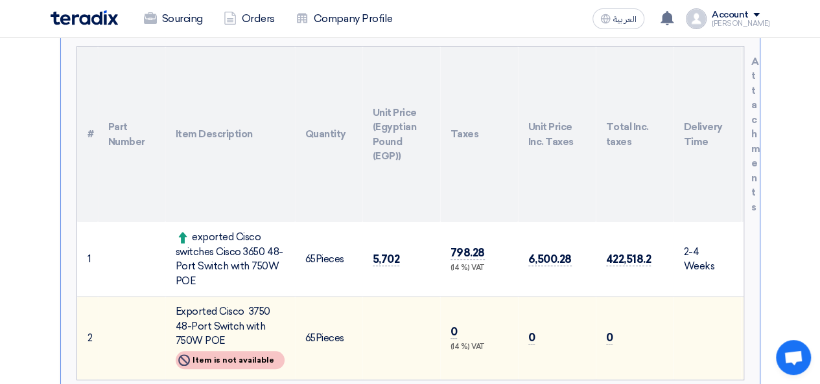
scroll to position [368, 0]
